Goal: Information Seeking & Learning: Understand process/instructions

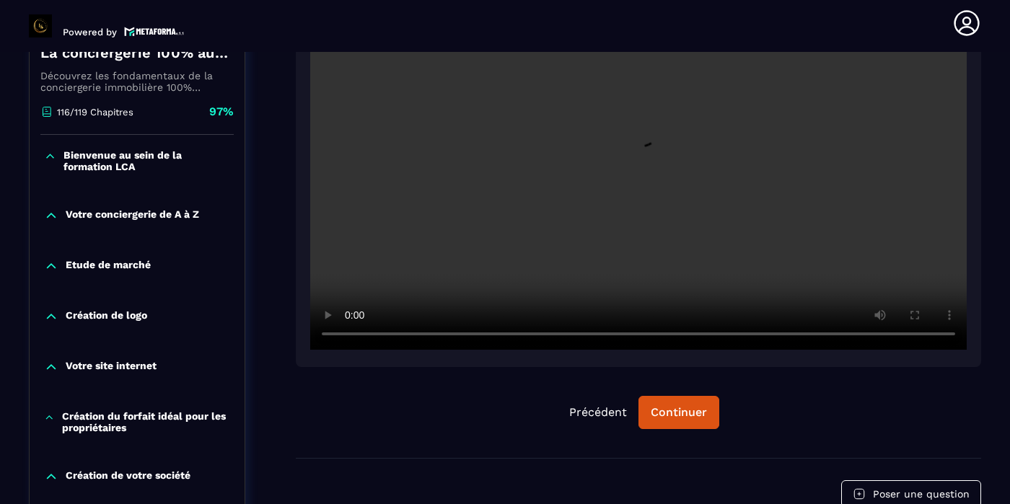
scroll to position [333, 0]
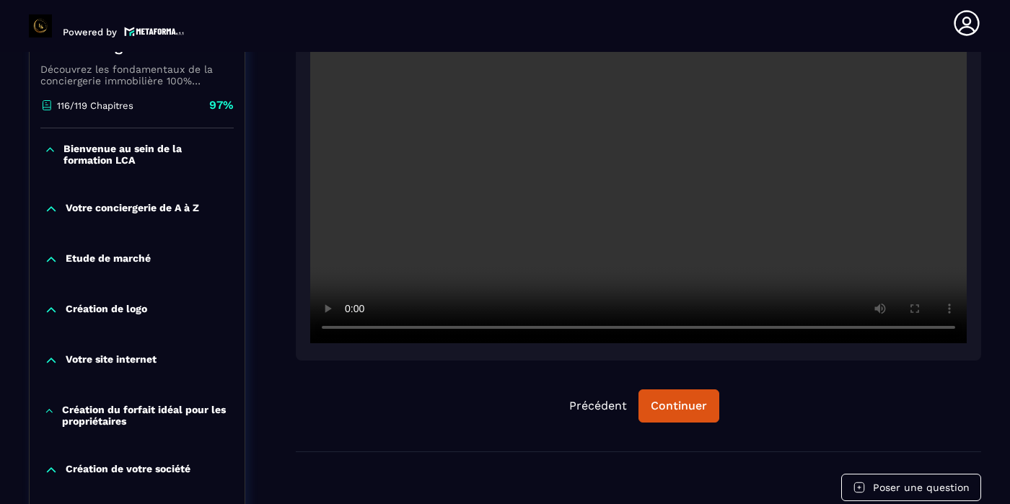
click at [527, 208] on video at bounding box center [638, 125] width 656 height 438
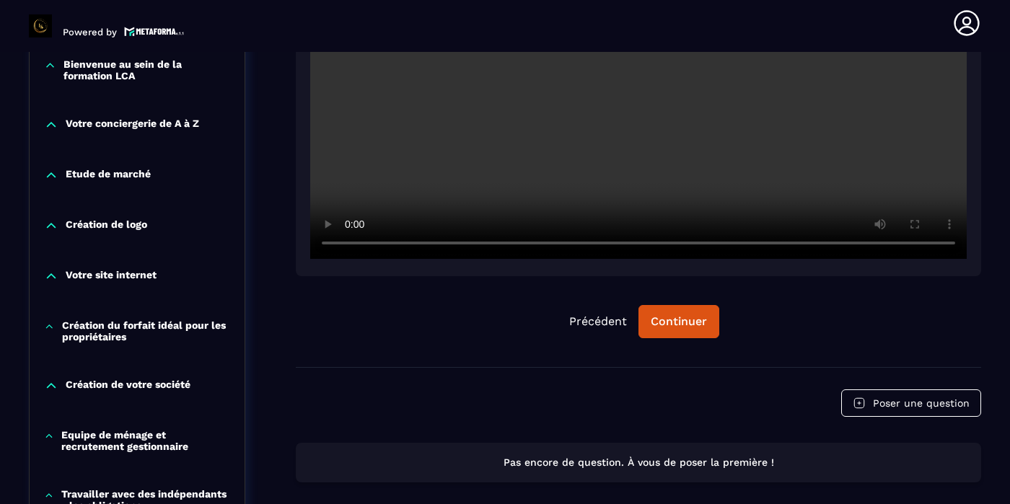
scroll to position [416, 0]
click at [677, 325] on div "Continuer" at bounding box center [679, 322] width 56 height 14
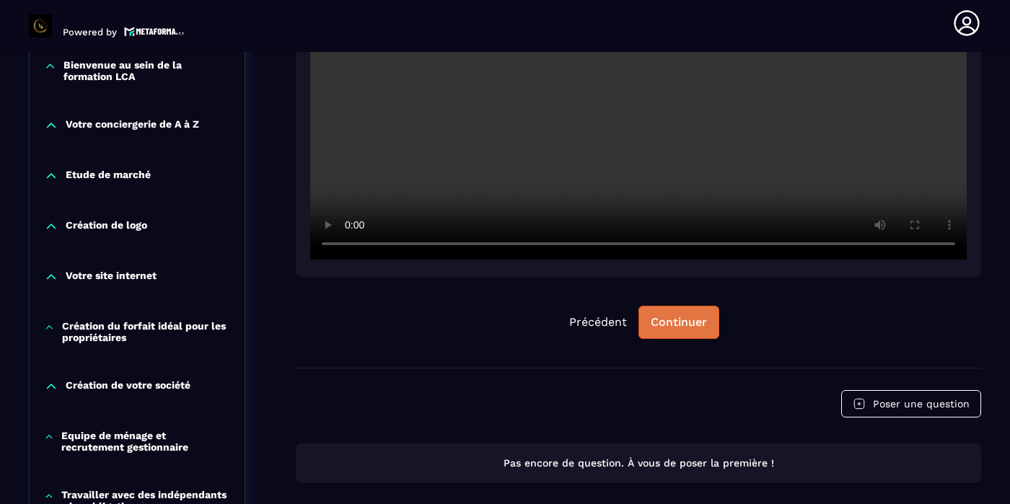
click at [677, 325] on div "Continuer" at bounding box center [679, 322] width 56 height 14
click at [789, 294] on div "Précédent Continuer" at bounding box center [638, 84] width 685 height 568
click at [674, 315] on div "Continuer" at bounding box center [679, 322] width 56 height 14
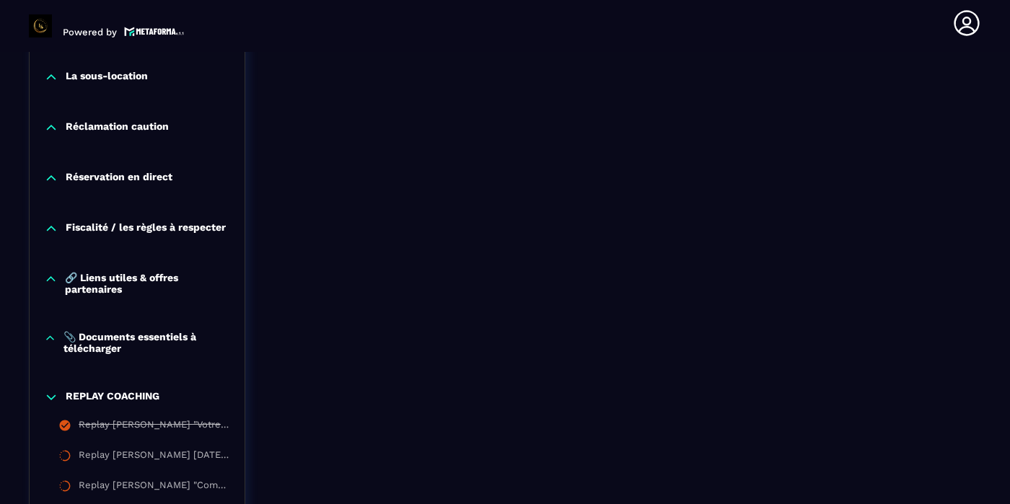
scroll to position [1513, 0]
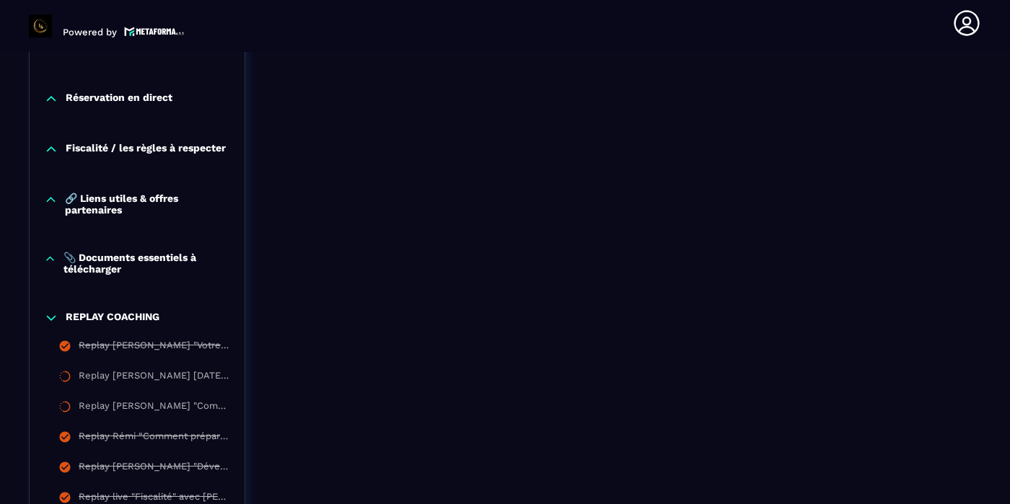
click at [48, 325] on icon at bounding box center [51, 318] width 14 height 14
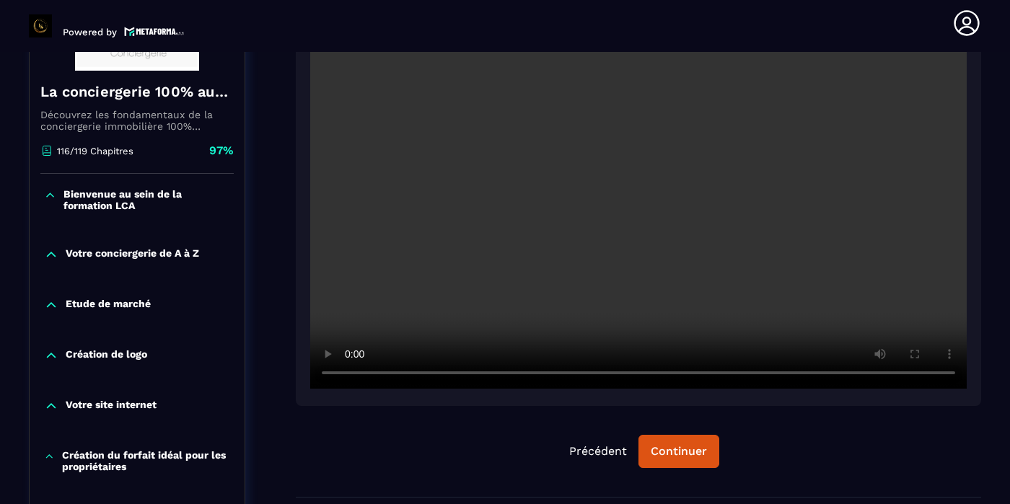
scroll to position [289, 0]
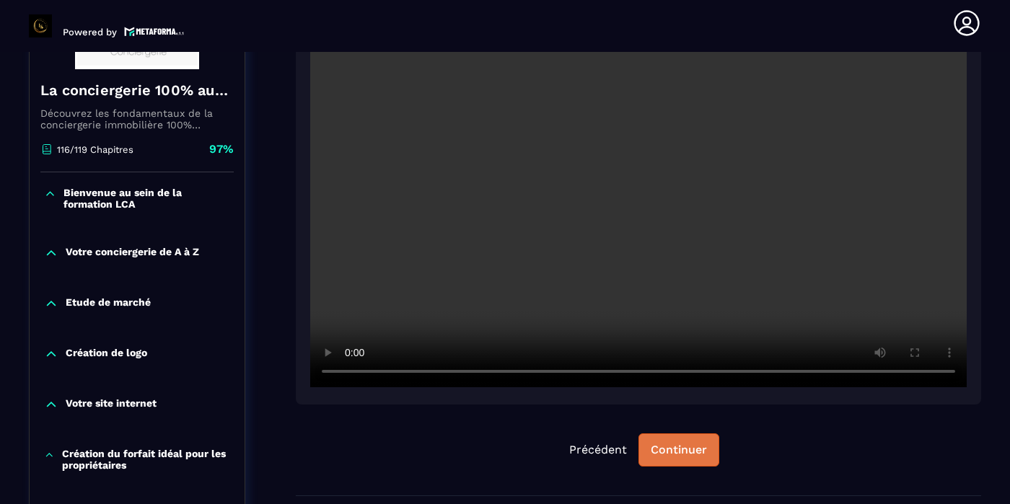
click at [669, 444] on div "Continuer" at bounding box center [679, 450] width 56 height 14
click at [680, 460] on button "Continuer" at bounding box center [678, 449] width 81 height 33
